Goal: Information Seeking & Learning: Learn about a topic

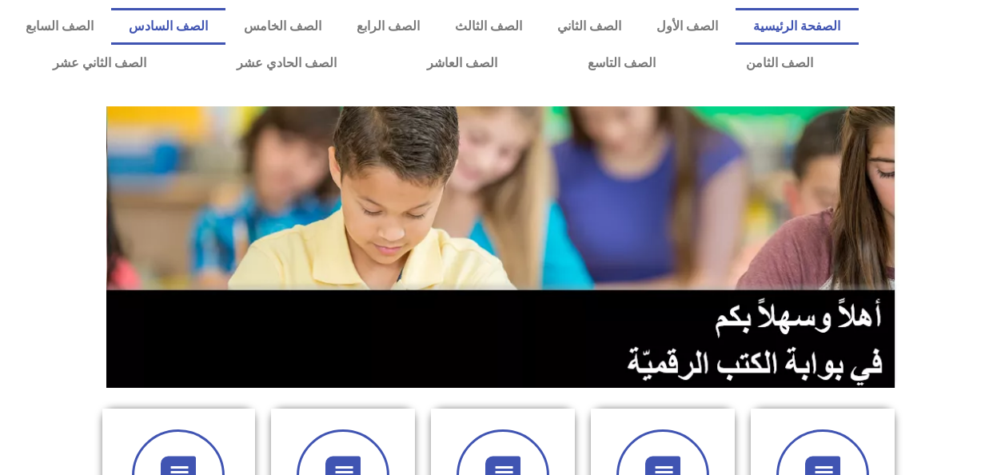
click at [226, 34] on link "الصف السادس" at bounding box center [168, 26] width 114 height 37
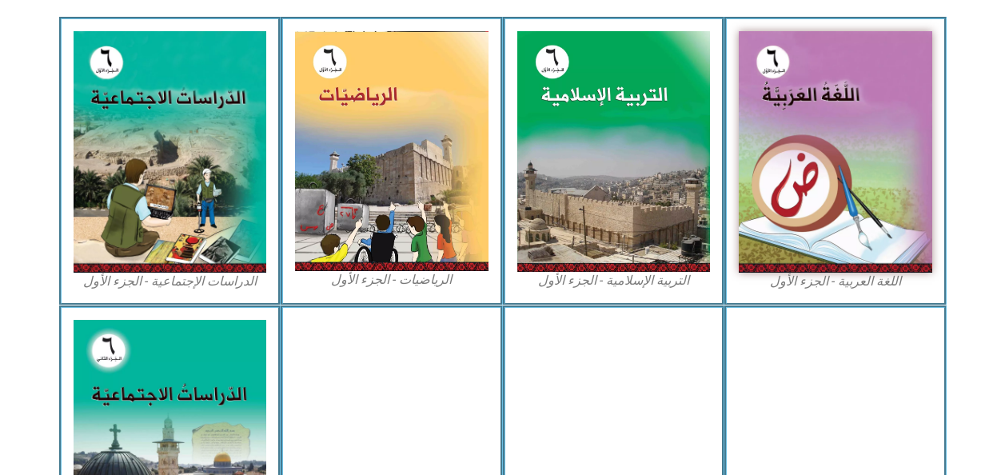
scroll to position [365, 0]
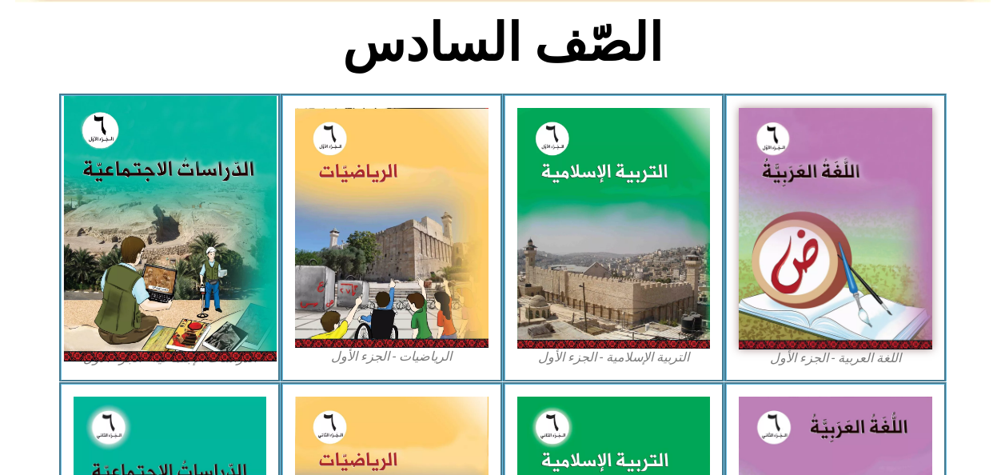
click at [230, 292] on img at bounding box center [169, 228] width 213 height 265
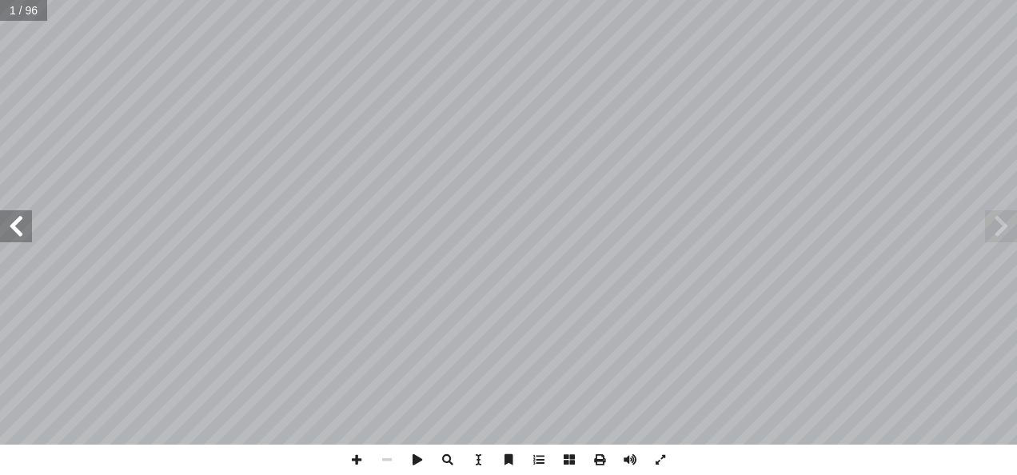
click at [15, 238] on span at bounding box center [16, 226] width 32 height 32
click at [18, 242] on span at bounding box center [16, 226] width 32 height 32
click at [20, 232] on span at bounding box center [16, 226] width 32 height 32
click at [22, 238] on span at bounding box center [16, 226] width 32 height 32
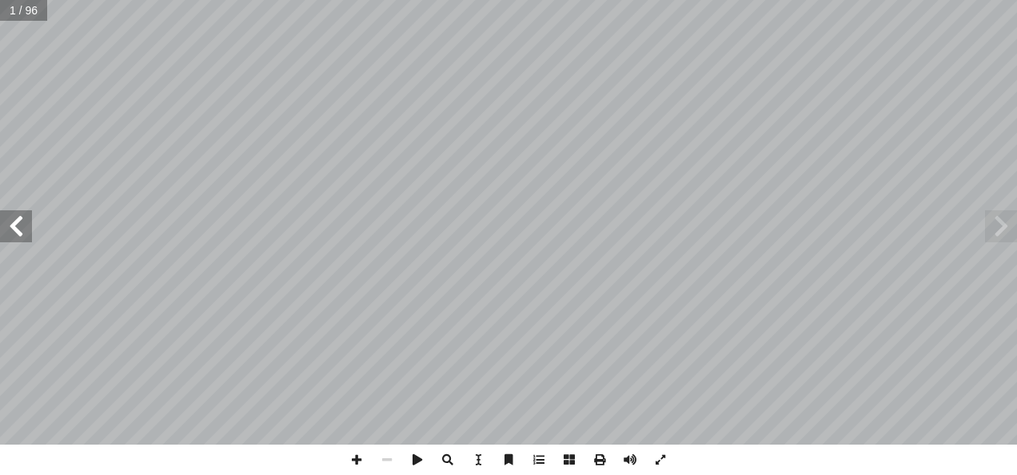
click at [16, 227] on span at bounding box center [16, 226] width 32 height 32
click at [24, 237] on span at bounding box center [16, 226] width 32 height 32
click at [27, 240] on span at bounding box center [16, 226] width 32 height 32
click at [28, 237] on span at bounding box center [16, 226] width 32 height 32
click at [11, 227] on span at bounding box center [16, 226] width 32 height 32
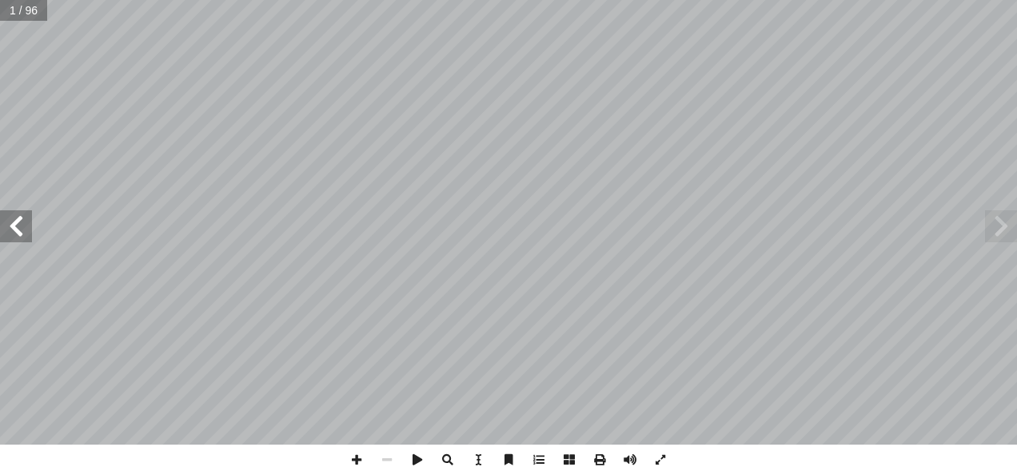
click at [14, 233] on span at bounding box center [16, 226] width 32 height 32
click at [26, 240] on span at bounding box center [16, 226] width 32 height 32
click at [18, 231] on span at bounding box center [16, 226] width 32 height 32
click at [15, 231] on span at bounding box center [16, 226] width 32 height 32
click at [13, 237] on span at bounding box center [16, 226] width 32 height 32
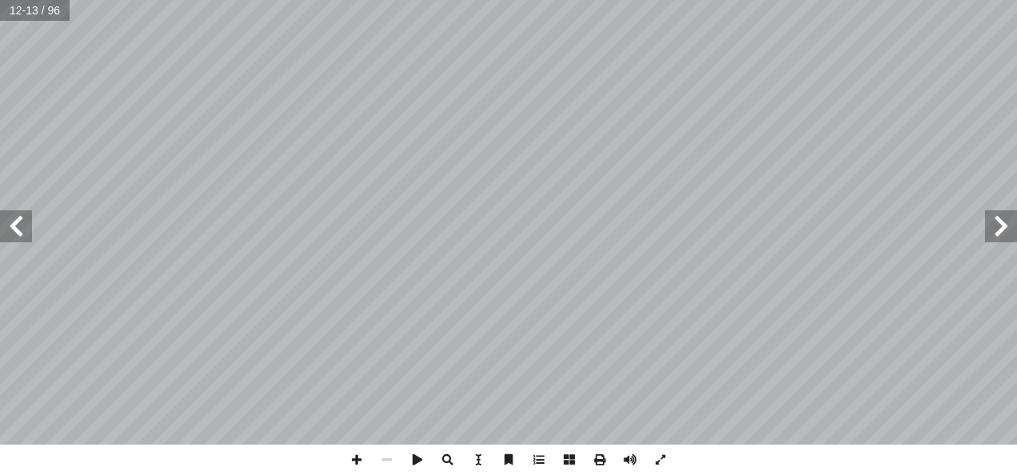
click at [13, 233] on span at bounding box center [16, 226] width 32 height 32
click at [17, 230] on span at bounding box center [16, 226] width 32 height 32
click at [16, 230] on span at bounding box center [16, 226] width 32 height 32
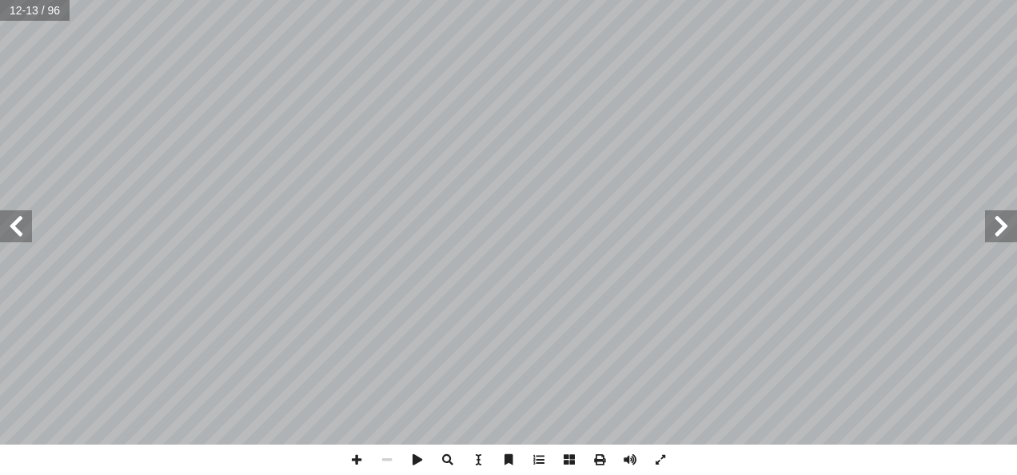
click at [14, 233] on span at bounding box center [16, 226] width 32 height 32
click at [13, 234] on span at bounding box center [16, 226] width 32 height 32
click at [14, 233] on span at bounding box center [16, 226] width 32 height 32
click at [14, 232] on span at bounding box center [16, 226] width 32 height 32
click at [15, 230] on span at bounding box center [16, 226] width 32 height 32
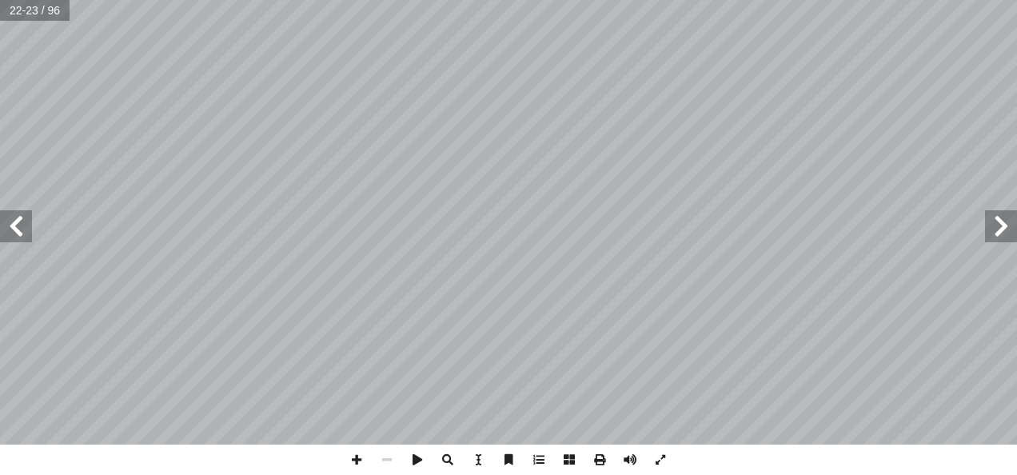
click at [11, 232] on span at bounding box center [16, 226] width 32 height 32
click at [22, 232] on span at bounding box center [16, 226] width 32 height 32
click at [22, 237] on span at bounding box center [16, 226] width 32 height 32
click at [20, 235] on span at bounding box center [16, 226] width 32 height 32
click at [14, 236] on span at bounding box center [16, 226] width 32 height 32
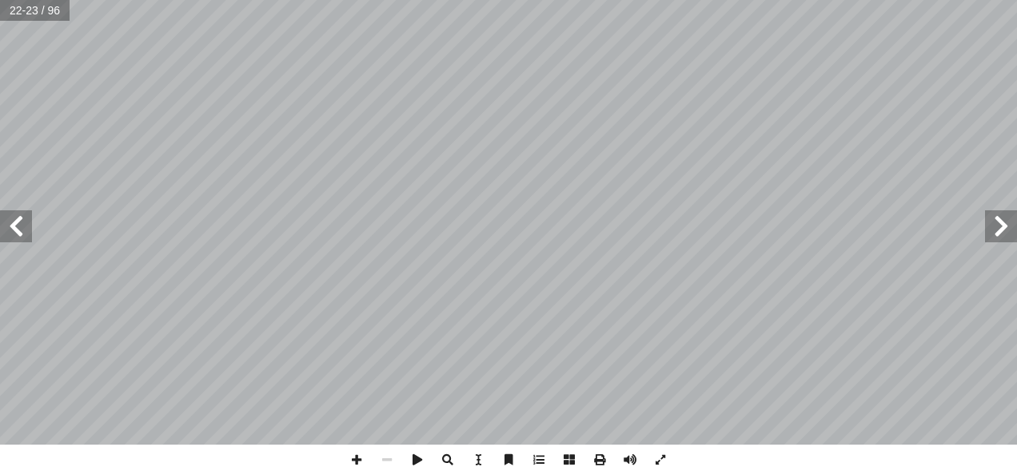
click at [14, 236] on span at bounding box center [16, 226] width 32 height 32
click at [16, 233] on span at bounding box center [16, 226] width 32 height 32
click at [14, 230] on span at bounding box center [16, 226] width 32 height 32
click at [15, 231] on span at bounding box center [16, 226] width 32 height 32
click at [22, 240] on span at bounding box center [16, 226] width 32 height 32
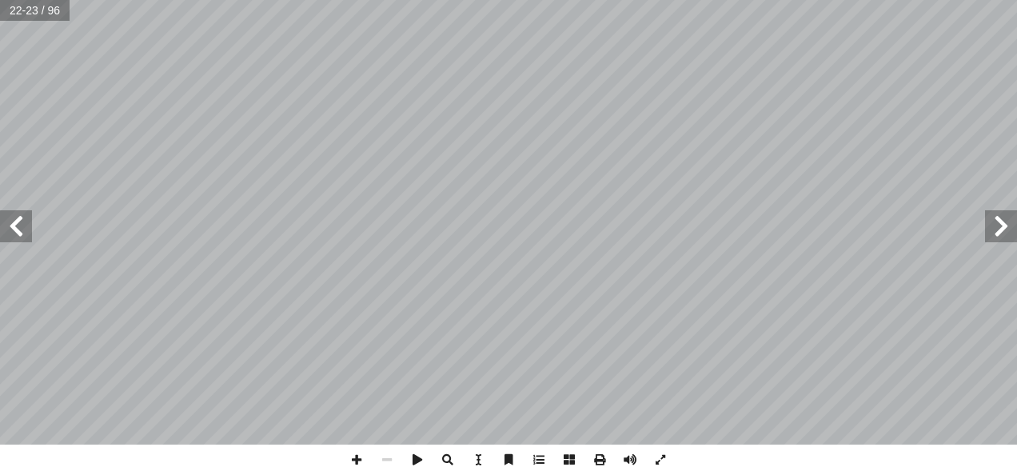
click at [25, 239] on span at bounding box center [16, 226] width 32 height 32
click at [19, 241] on span at bounding box center [16, 226] width 32 height 32
click at [15, 239] on span at bounding box center [16, 226] width 32 height 32
click at [14, 239] on span at bounding box center [16, 226] width 32 height 32
click at [11, 240] on span at bounding box center [16, 226] width 32 height 32
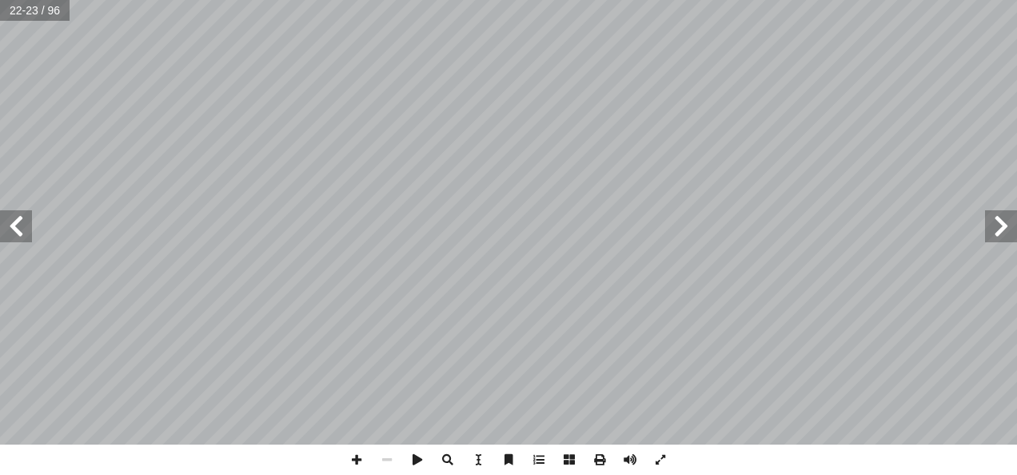
click at [10, 238] on span at bounding box center [16, 226] width 32 height 32
click at [7, 237] on span at bounding box center [16, 226] width 32 height 32
click at [7, 238] on span at bounding box center [16, 226] width 32 height 32
click at [10, 237] on span at bounding box center [16, 226] width 32 height 32
click at [15, 232] on span at bounding box center [16, 226] width 32 height 32
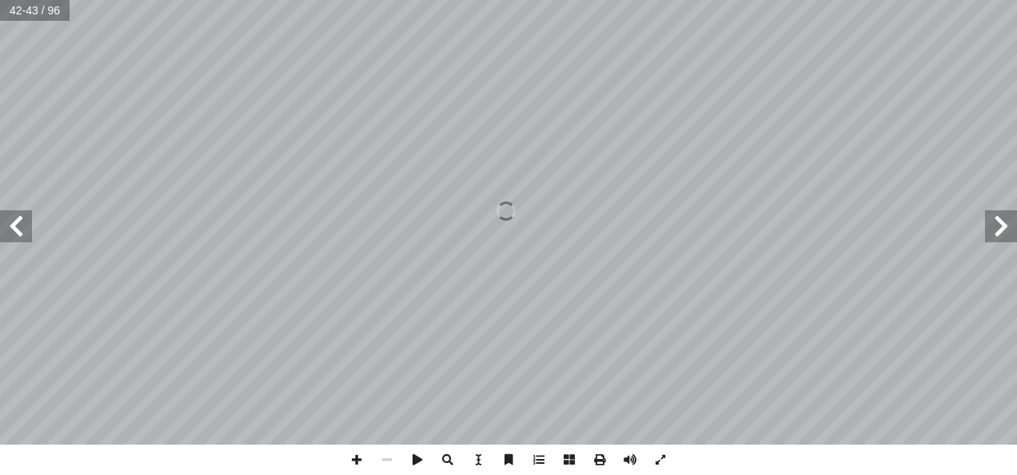
click at [16, 236] on span at bounding box center [16, 226] width 32 height 32
click at [1012, 230] on span at bounding box center [1001, 226] width 32 height 32
click at [1011, 232] on span at bounding box center [1001, 226] width 32 height 32
click at [1009, 229] on span at bounding box center [1001, 226] width 32 height 32
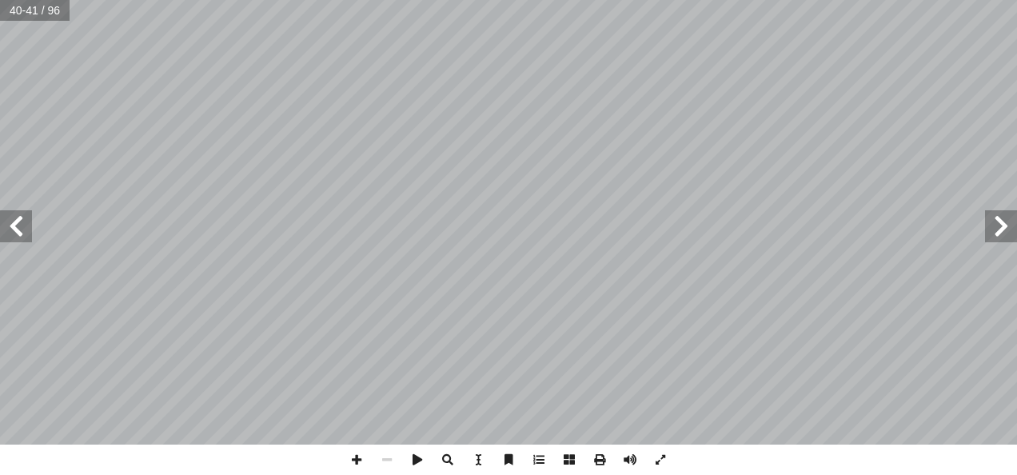
click at [1009, 234] on span at bounding box center [1001, 226] width 32 height 32
click at [1009, 235] on span at bounding box center [1001, 226] width 32 height 32
click at [28, 230] on span at bounding box center [16, 226] width 32 height 32
click at [22, 229] on span at bounding box center [16, 226] width 32 height 32
click at [18, 232] on span at bounding box center [16, 226] width 32 height 32
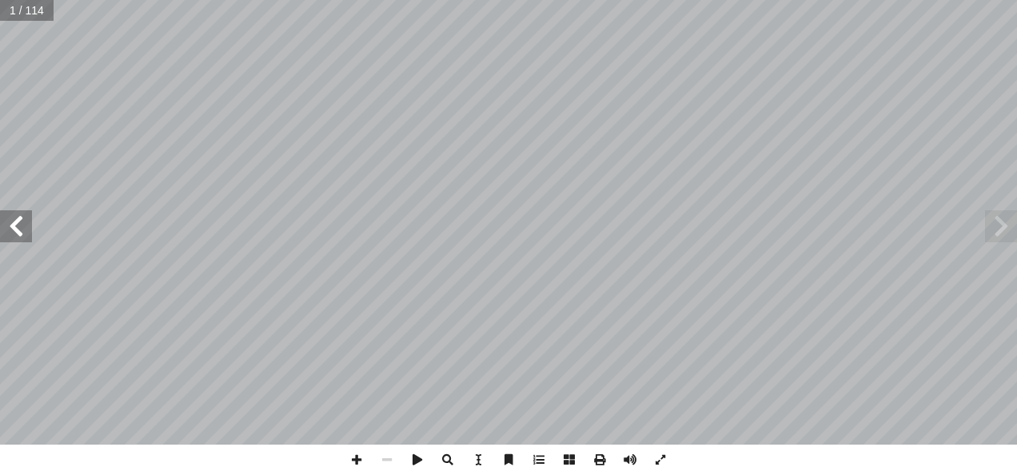
click at [21, 230] on span at bounding box center [16, 226] width 32 height 32
click at [20, 231] on span at bounding box center [16, 226] width 32 height 32
click at [5, 232] on span at bounding box center [16, 226] width 32 height 32
click at [4, 234] on span at bounding box center [16, 226] width 32 height 32
click at [6, 238] on span at bounding box center [16, 226] width 32 height 32
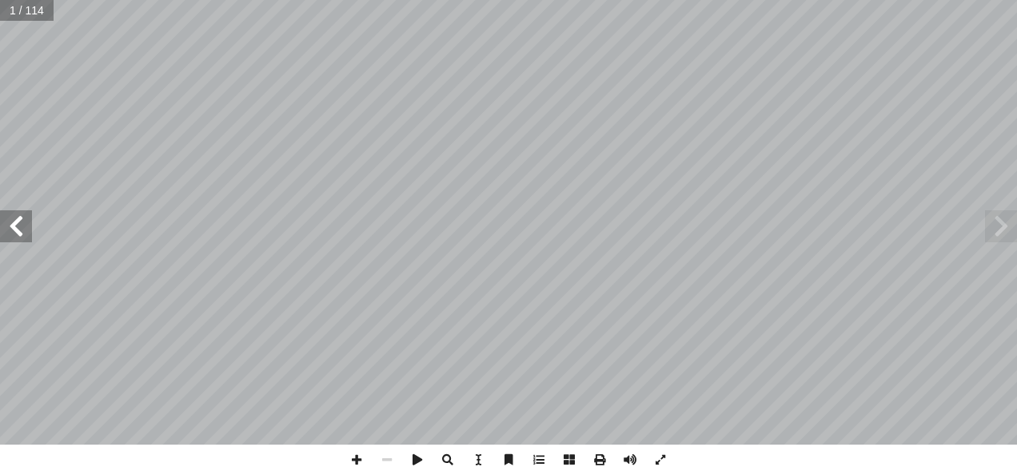
click at [19, 235] on span at bounding box center [16, 226] width 32 height 32
click at [21, 230] on span at bounding box center [16, 226] width 32 height 32
click at [14, 229] on span at bounding box center [16, 226] width 32 height 32
click at [20, 231] on span at bounding box center [16, 226] width 32 height 32
click at [22, 230] on span at bounding box center [16, 226] width 32 height 32
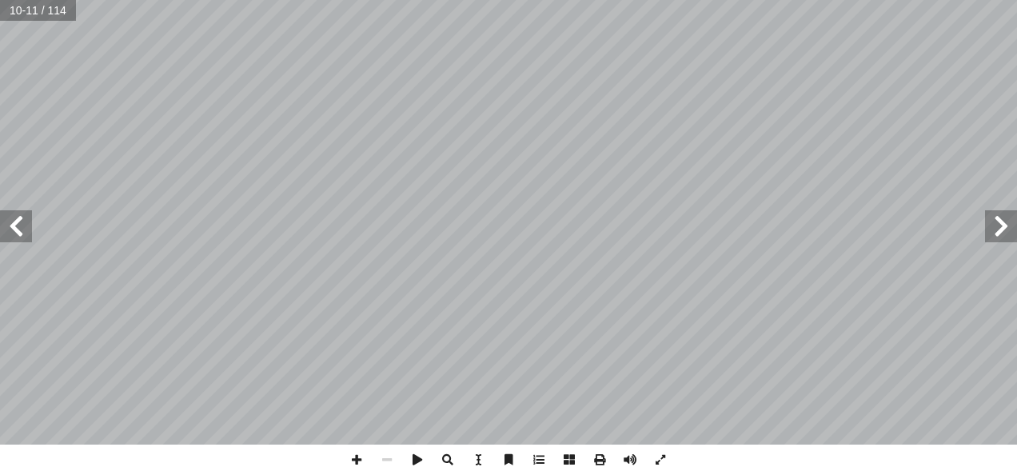
click at [22, 230] on span at bounding box center [16, 226] width 32 height 32
click at [22, 236] on span at bounding box center [16, 226] width 32 height 32
click at [22, 233] on span at bounding box center [16, 226] width 32 height 32
click at [19, 239] on span at bounding box center [16, 226] width 32 height 32
click at [19, 235] on span at bounding box center [16, 226] width 32 height 32
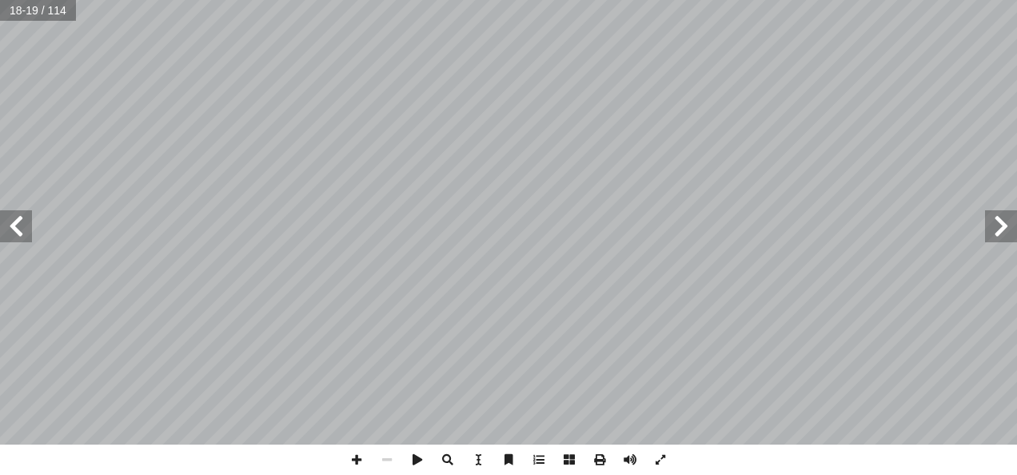
click at [22, 230] on span at bounding box center [16, 226] width 32 height 32
click at [22, 231] on span at bounding box center [16, 226] width 32 height 32
click at [21, 238] on span at bounding box center [16, 226] width 32 height 32
click at [22, 239] on span at bounding box center [16, 226] width 32 height 32
click at [19, 238] on span at bounding box center [16, 226] width 32 height 32
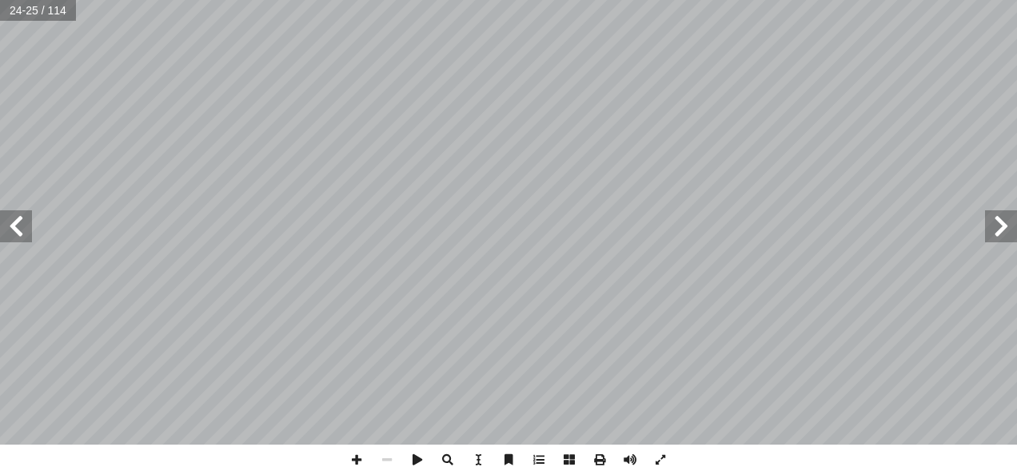
click at [15, 229] on span at bounding box center [16, 226] width 32 height 32
click at [1008, 226] on span at bounding box center [1001, 226] width 32 height 32
click at [1012, 232] on span at bounding box center [1001, 226] width 32 height 32
click at [1012, 226] on span at bounding box center [1001, 226] width 32 height 32
click at [12, 230] on span at bounding box center [16, 226] width 32 height 32
